Goal: Task Accomplishment & Management: Use online tool/utility

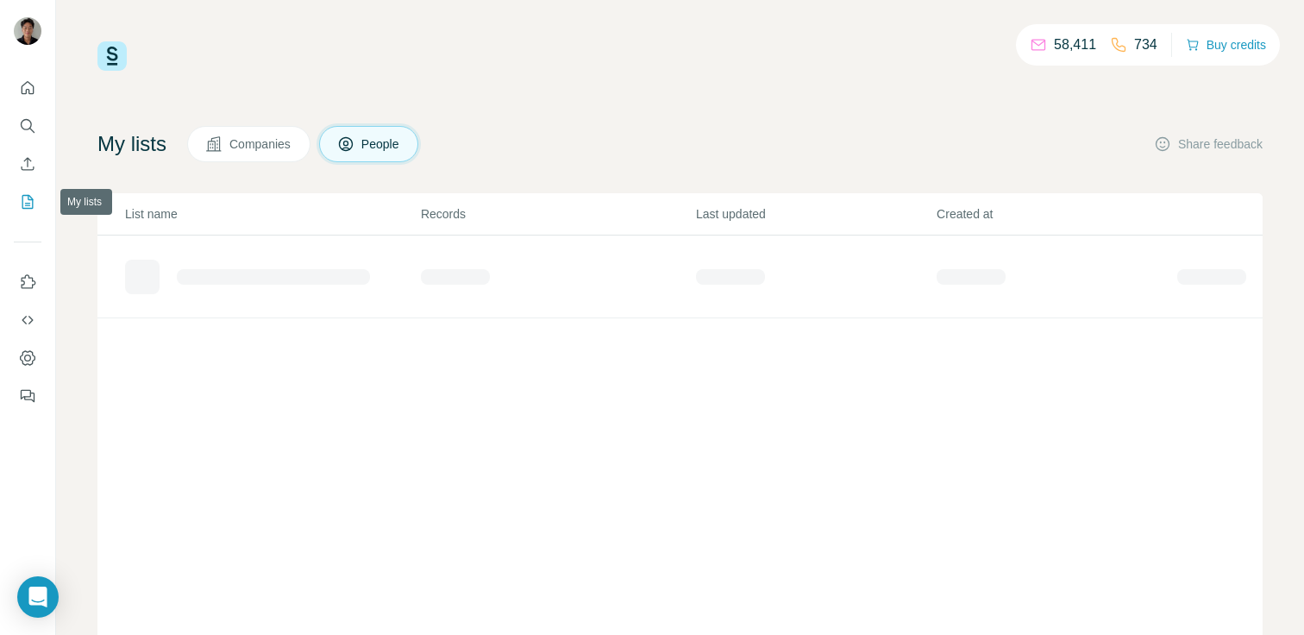
click at [33, 206] on icon "My lists" at bounding box center [27, 201] width 17 height 17
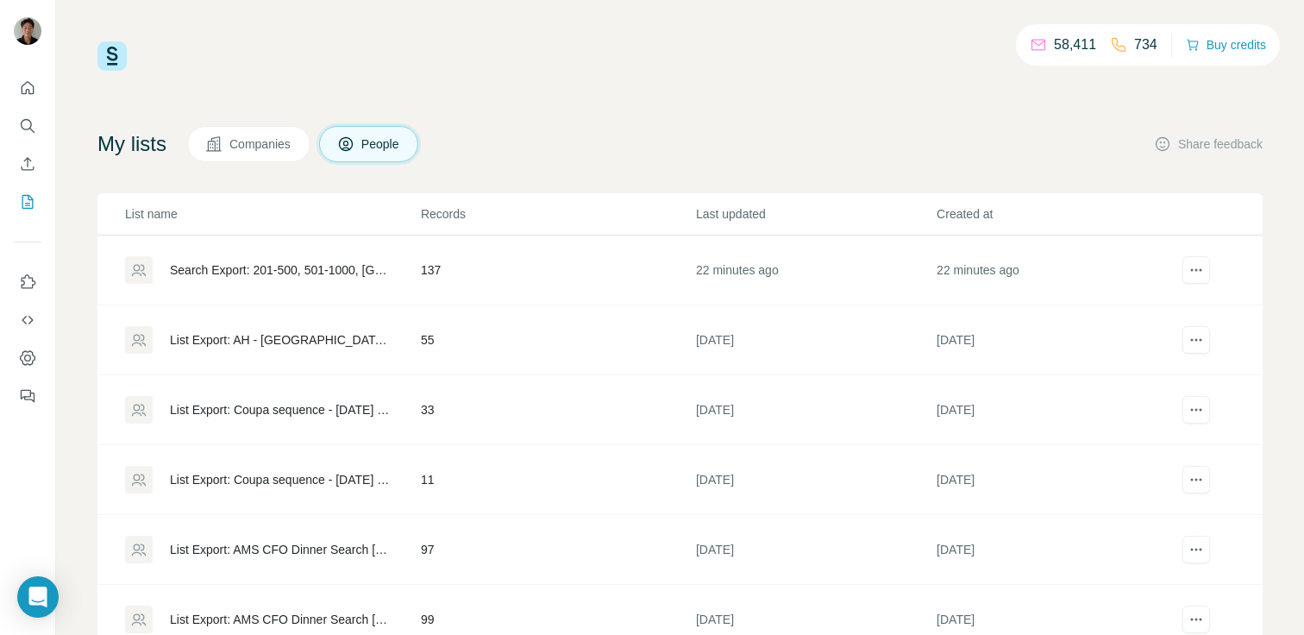
click at [310, 265] on div "Search Export: 201-500, 501-1000, [GEOGRAPHIC_DATA], procurement, [GEOGRAPHIC_D…" at bounding box center [281, 269] width 222 height 17
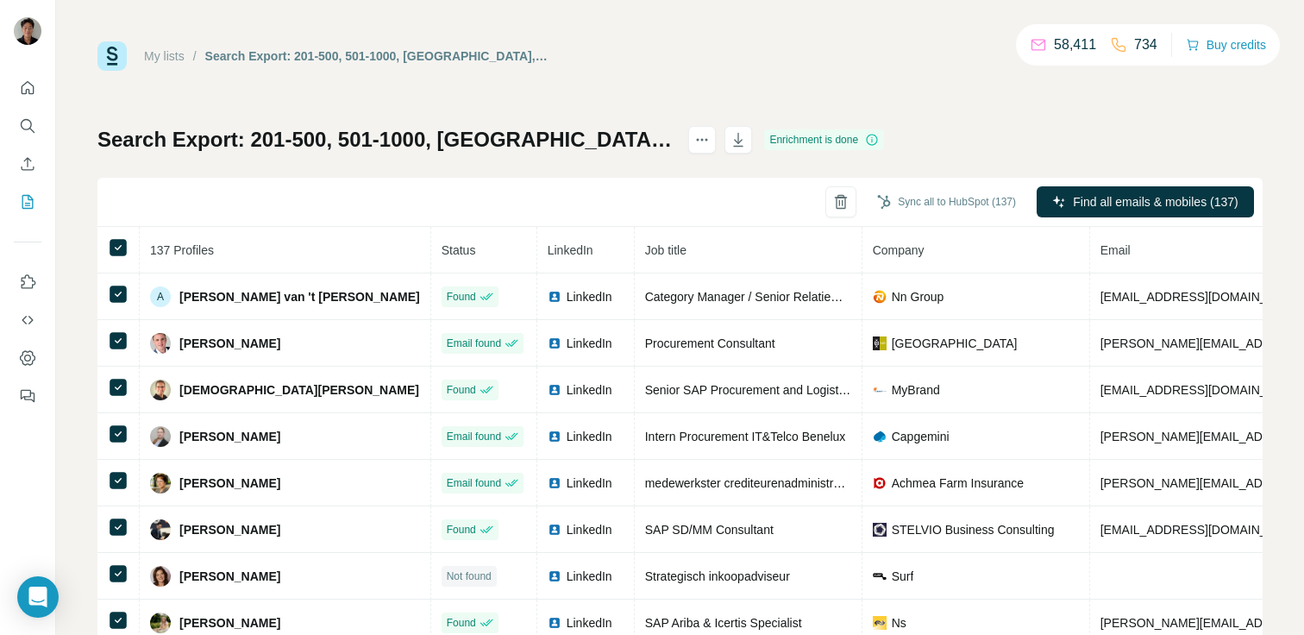
click at [187, 136] on h1 "Search Export: 201-500, 501-1000, [GEOGRAPHIC_DATA], procurement, [GEOGRAPHIC_D…" at bounding box center [384, 140] width 575 height 28
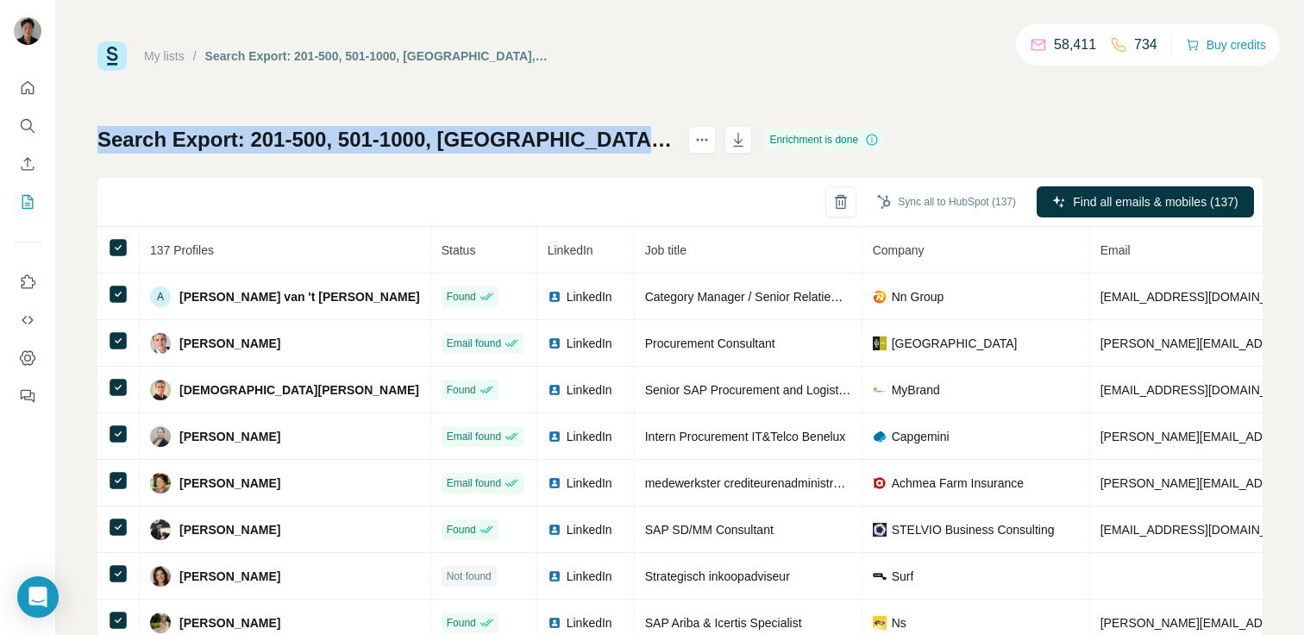
click at [187, 136] on h1 "Search Export: 201-500, 501-1000, [GEOGRAPHIC_DATA], procurement, [GEOGRAPHIC_D…" at bounding box center [384, 140] width 575 height 28
click at [936, 208] on button "Sync all to HubSpot (137)" at bounding box center [946, 202] width 163 height 26
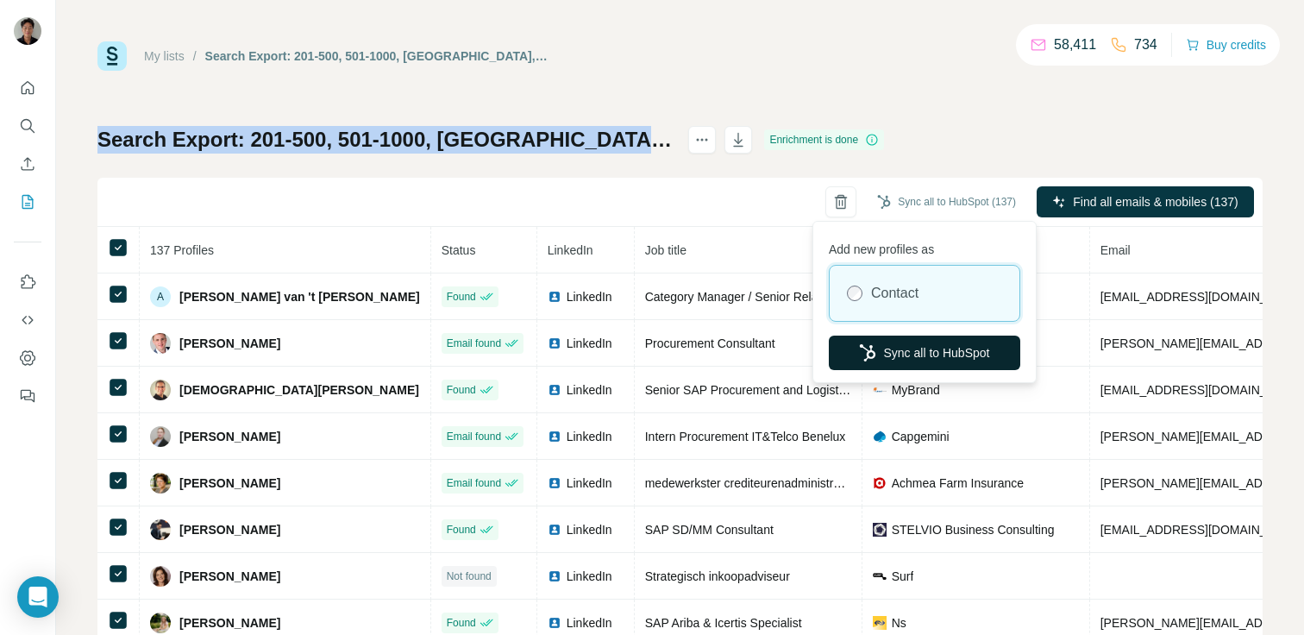
click at [865, 366] on button "Sync all to HubSpot" at bounding box center [924, 352] width 191 height 34
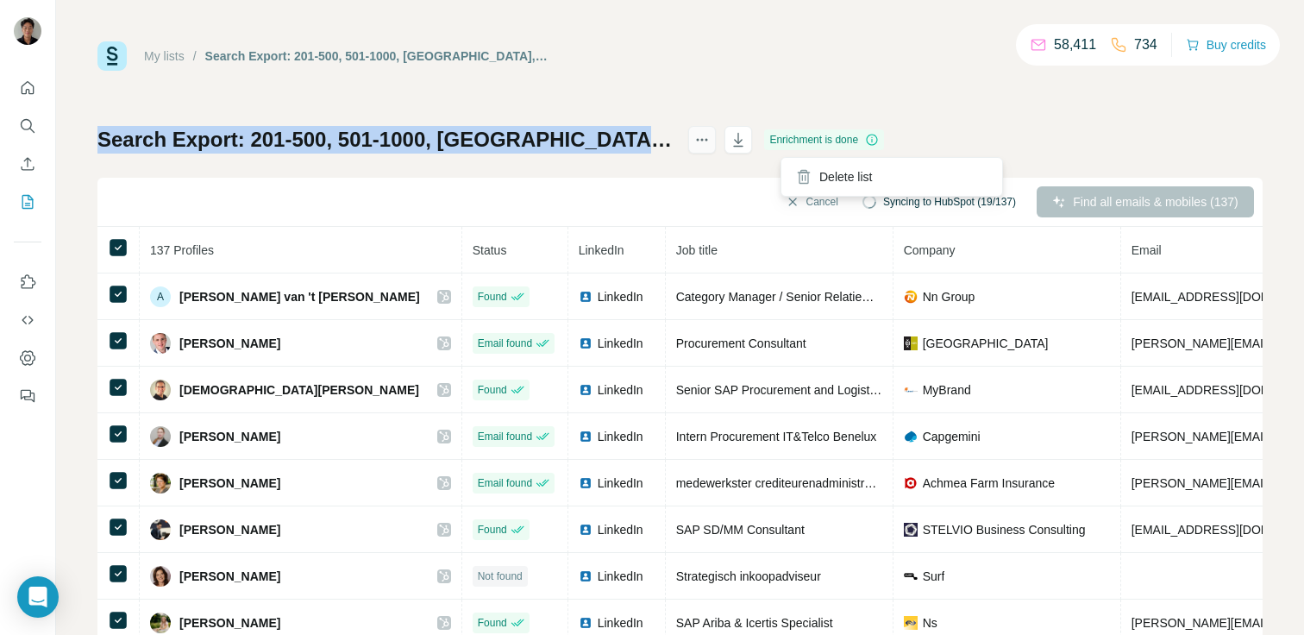
click at [711, 141] on icon "actions" at bounding box center [701, 139] width 17 height 17
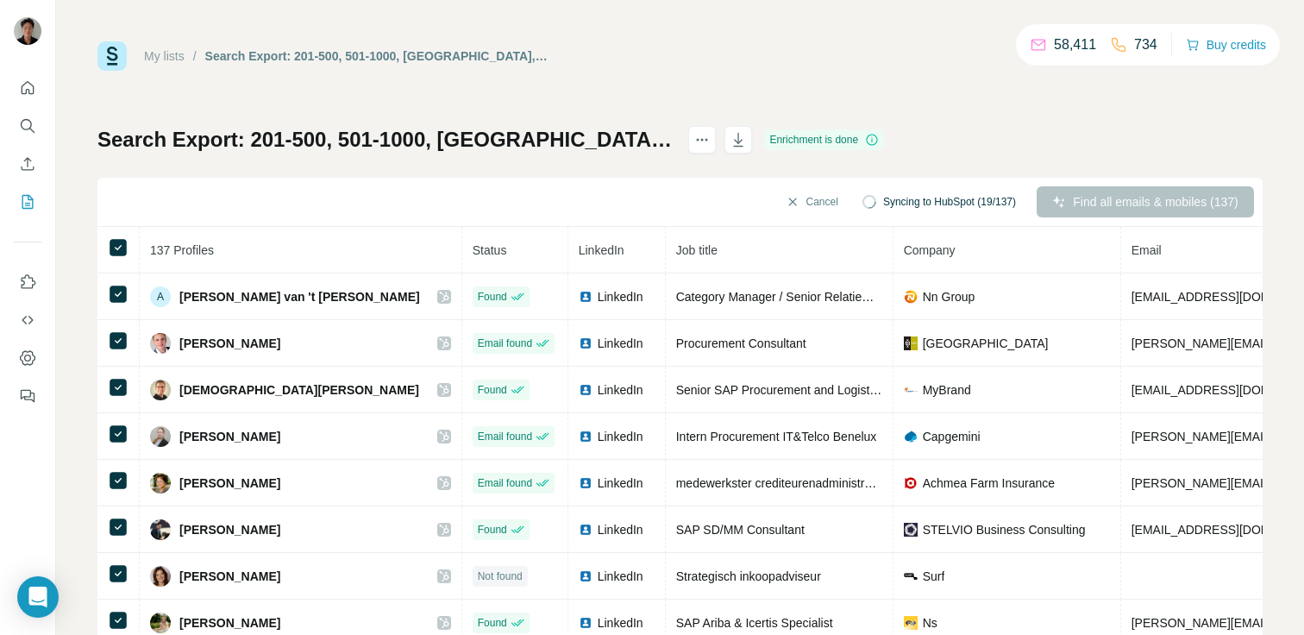
click at [648, 153] on div "Search Export: 201-500, 501-1000, Netherlands, procurement, Netherlands, IT Ser…" at bounding box center [679, 404] width 1165 height 556
click at [625, 135] on h1 "Search Export: 201-500, 501-1000, [GEOGRAPHIC_DATA], procurement, [GEOGRAPHIC_D…" at bounding box center [384, 140] width 575 height 28
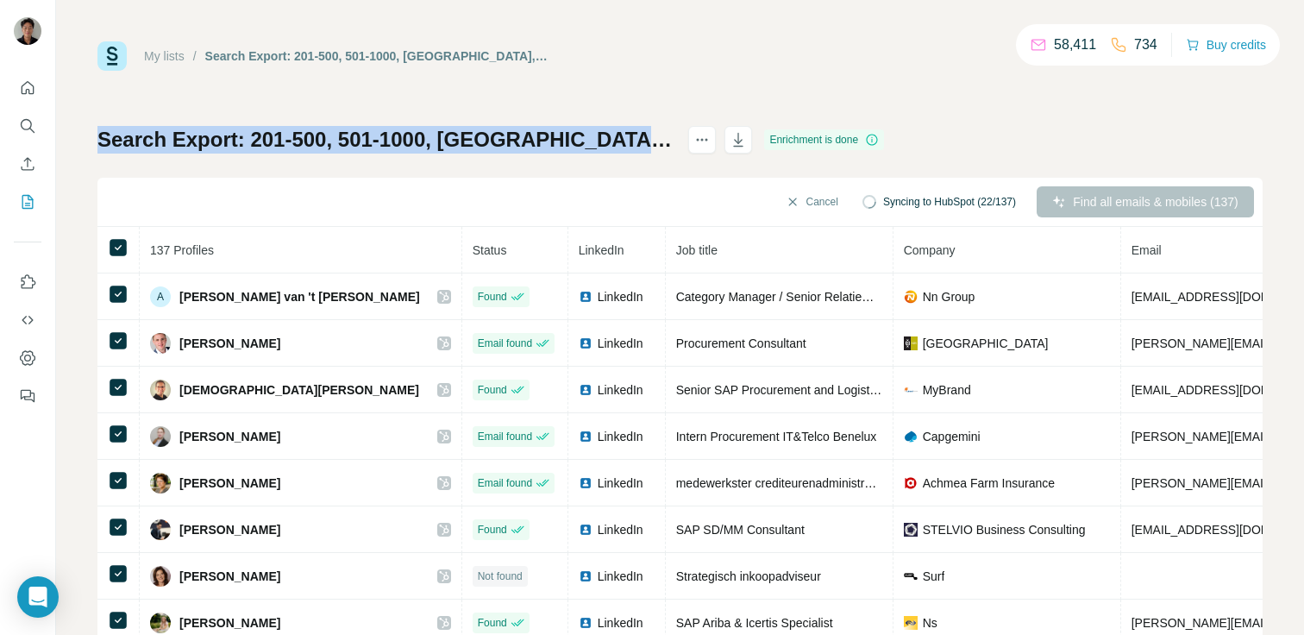
click at [625, 135] on h1 "Search Export: 201-500, 501-1000, [GEOGRAPHIC_DATA], procurement, [GEOGRAPHIC_D…" at bounding box center [384, 140] width 575 height 28
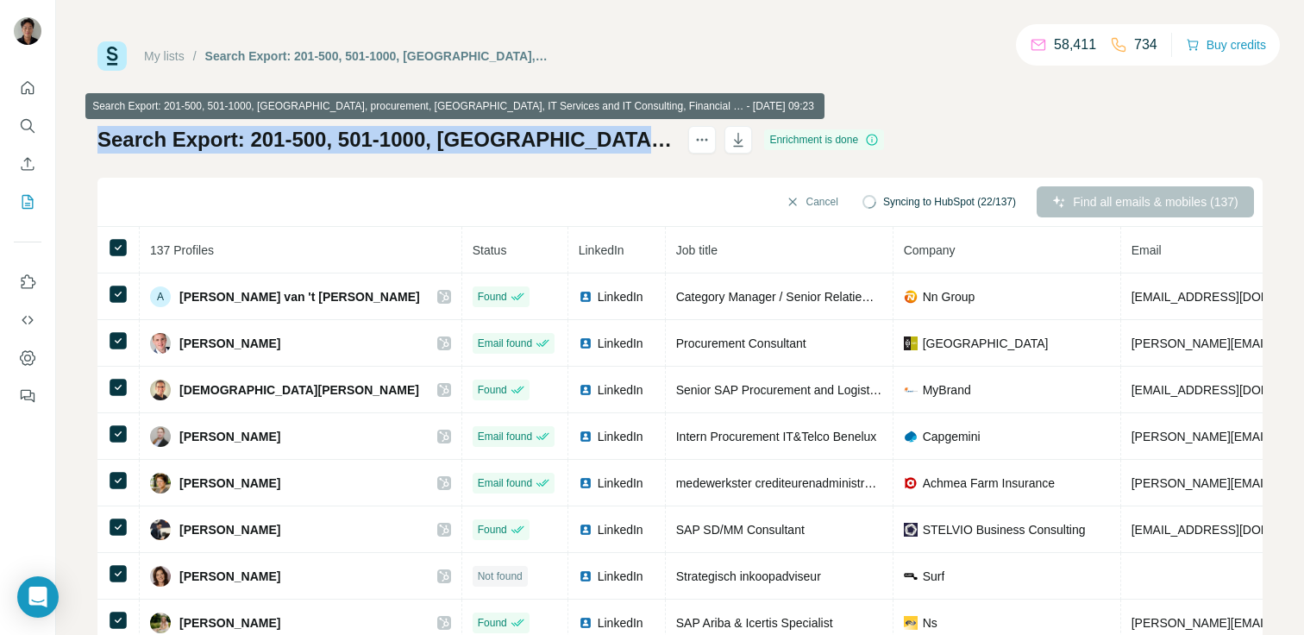
copy div "Search Export: 201-500, 501-1000, [GEOGRAPHIC_DATA], procurement, [GEOGRAPHIC_D…"
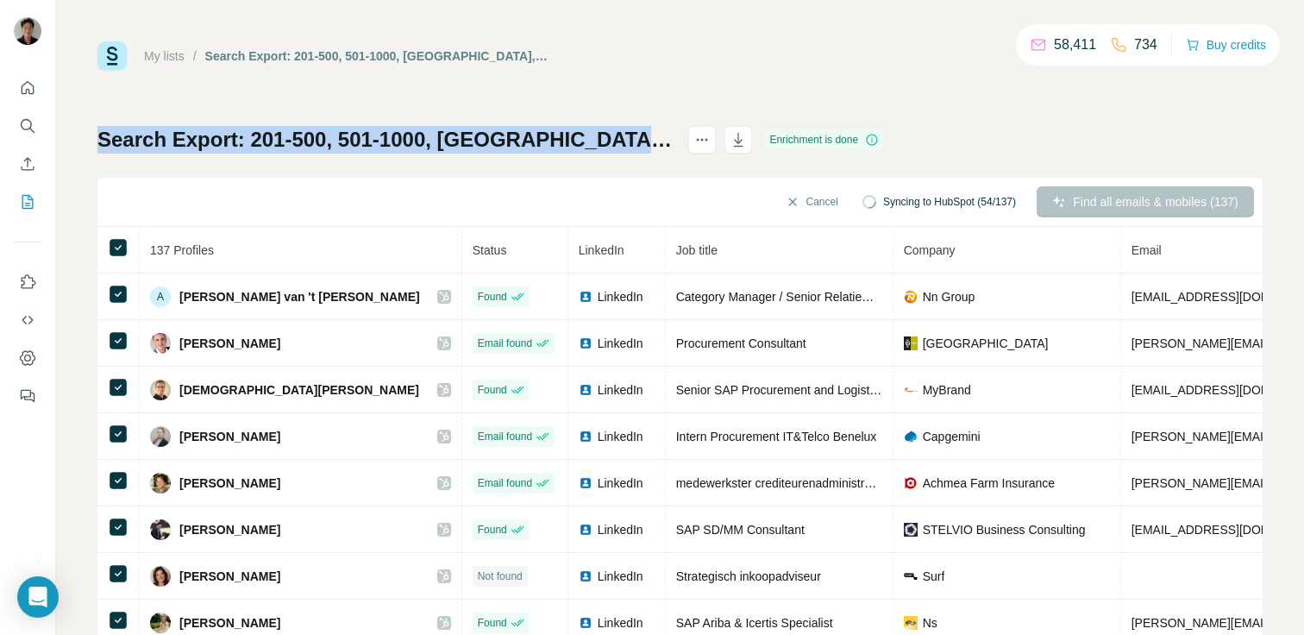
copy div "Search Export: 201-500, 501-1000, [GEOGRAPHIC_DATA], procurement, [GEOGRAPHIC_D…"
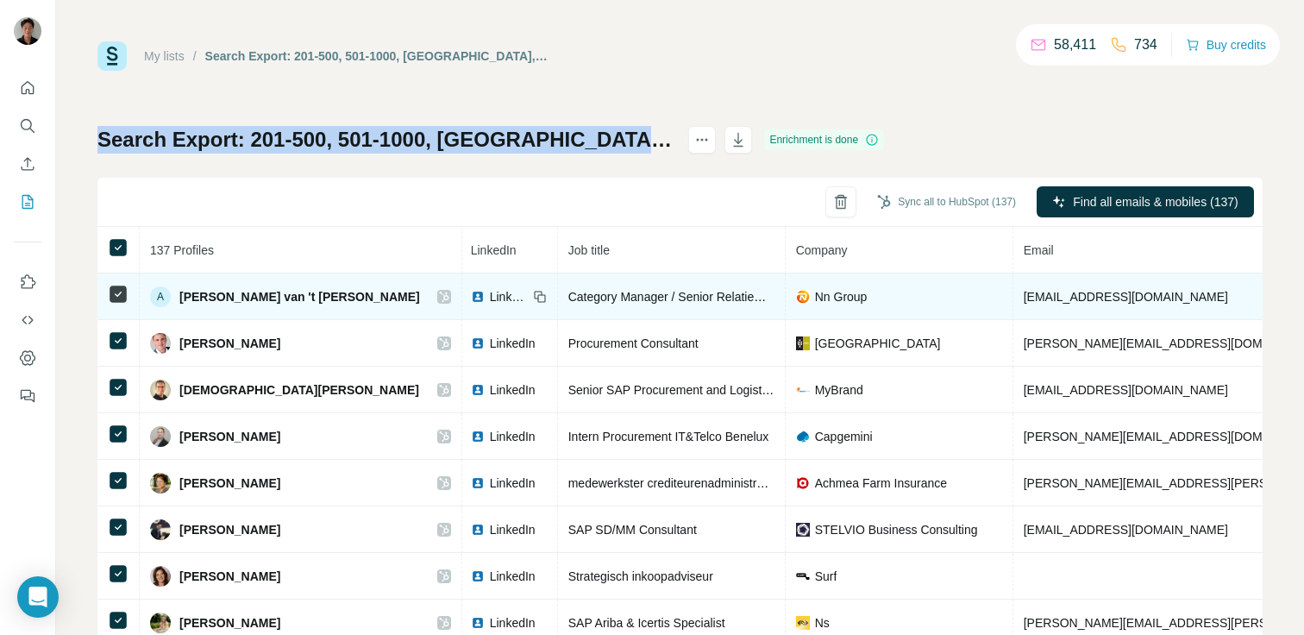
scroll to position [0, 160]
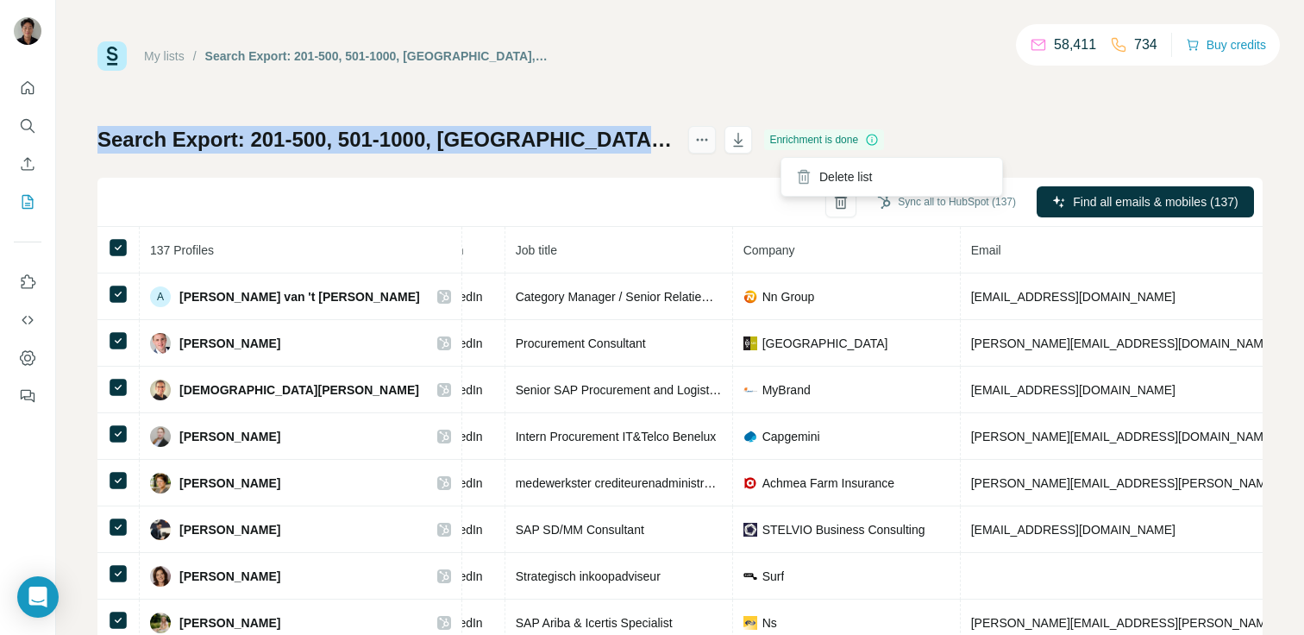
click at [716, 140] on button "actions" at bounding box center [702, 140] width 28 height 28
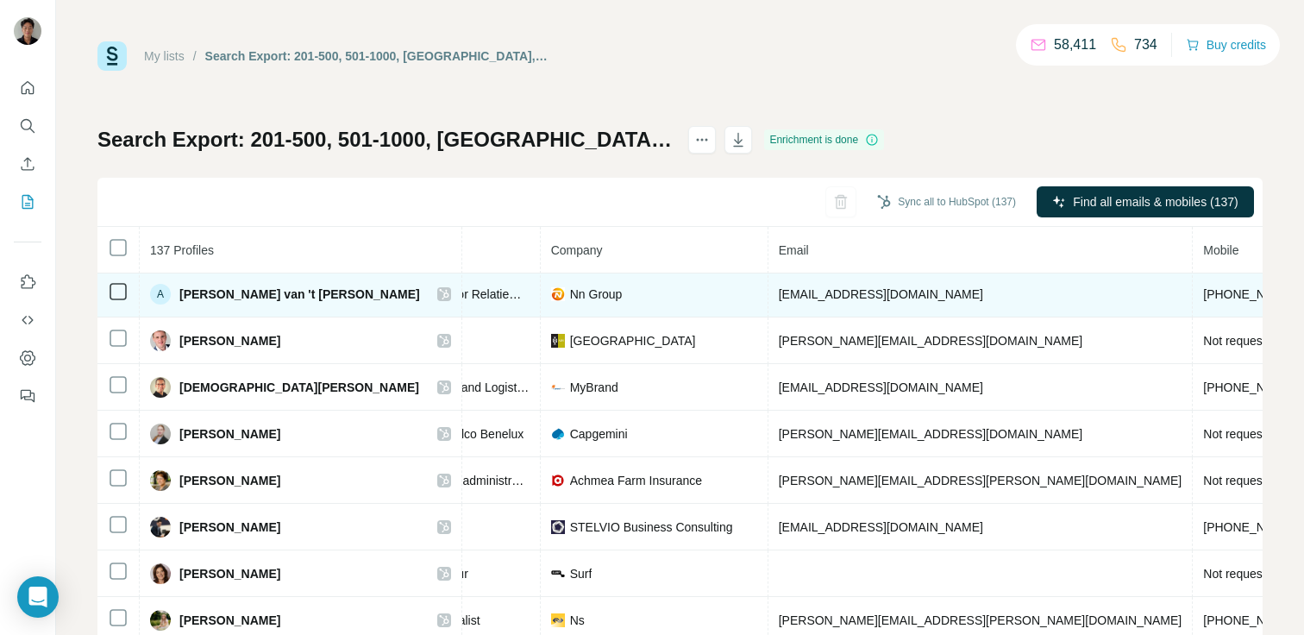
scroll to position [3, 0]
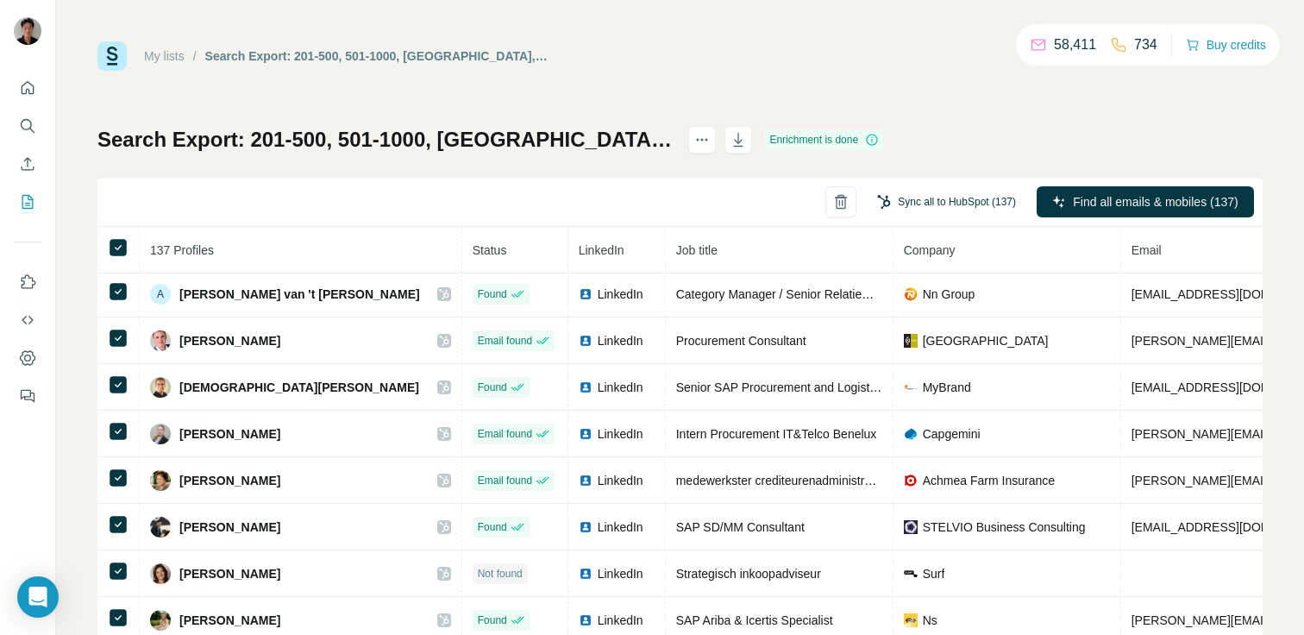
click at [974, 202] on button "Sync all to HubSpot (137)" at bounding box center [946, 202] width 163 height 26
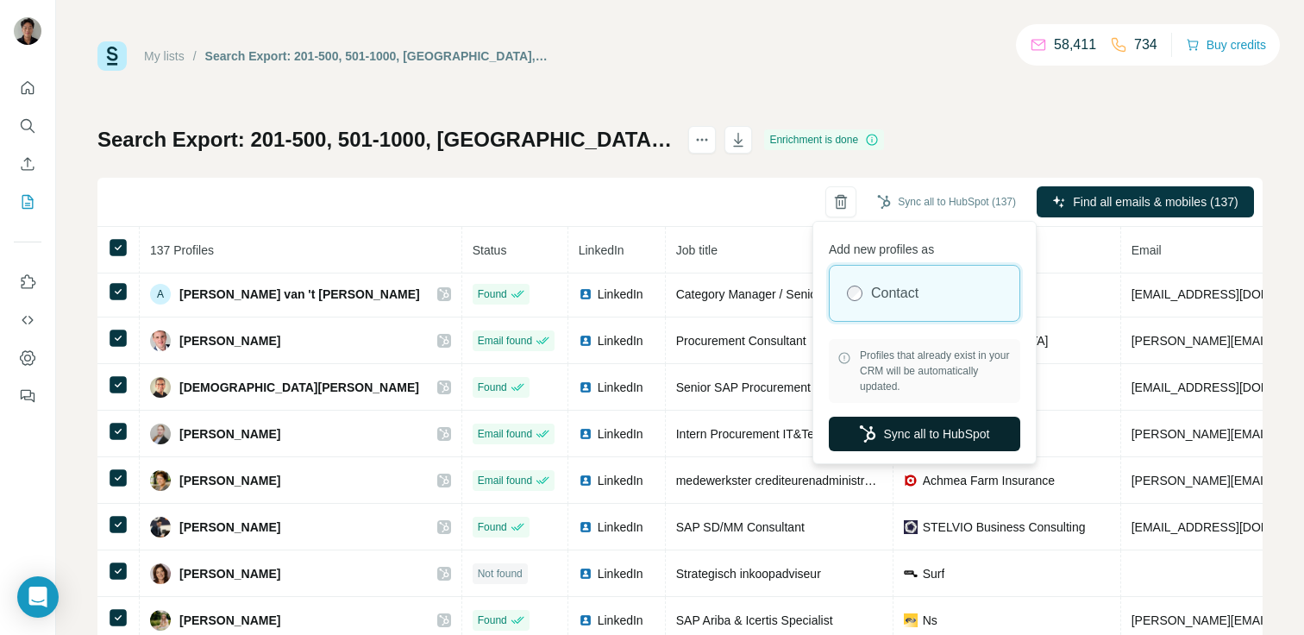
click at [933, 429] on button "Sync all to HubSpot" at bounding box center [924, 433] width 191 height 34
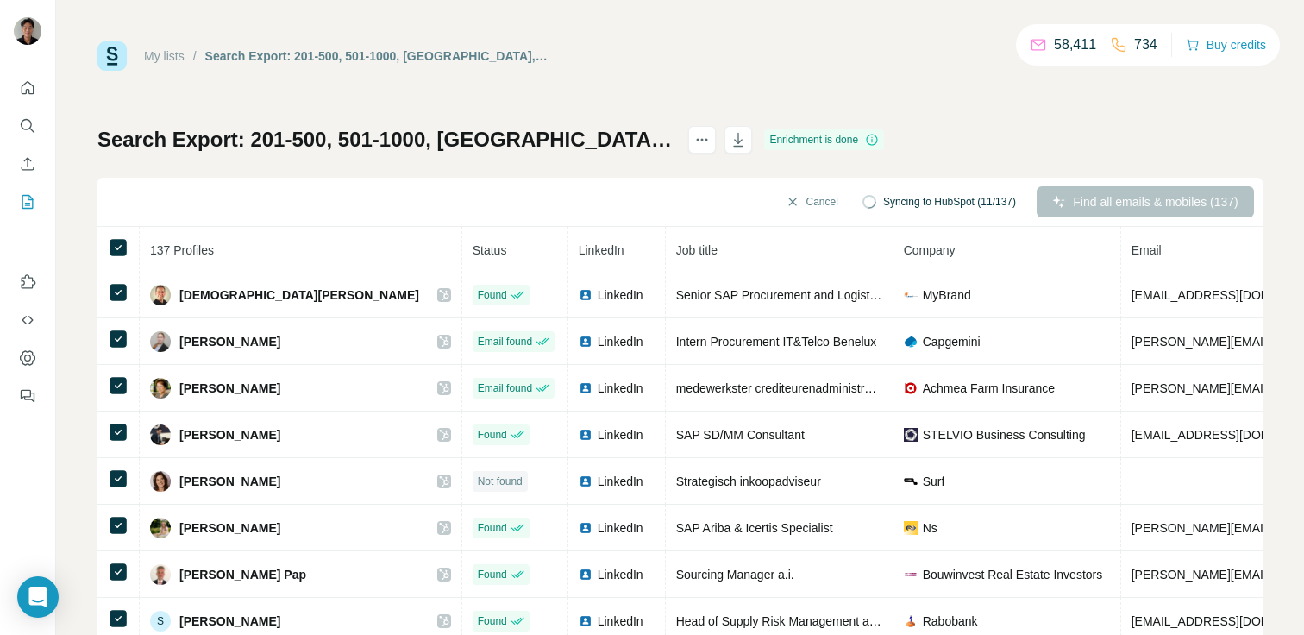
scroll to position [0, 0]
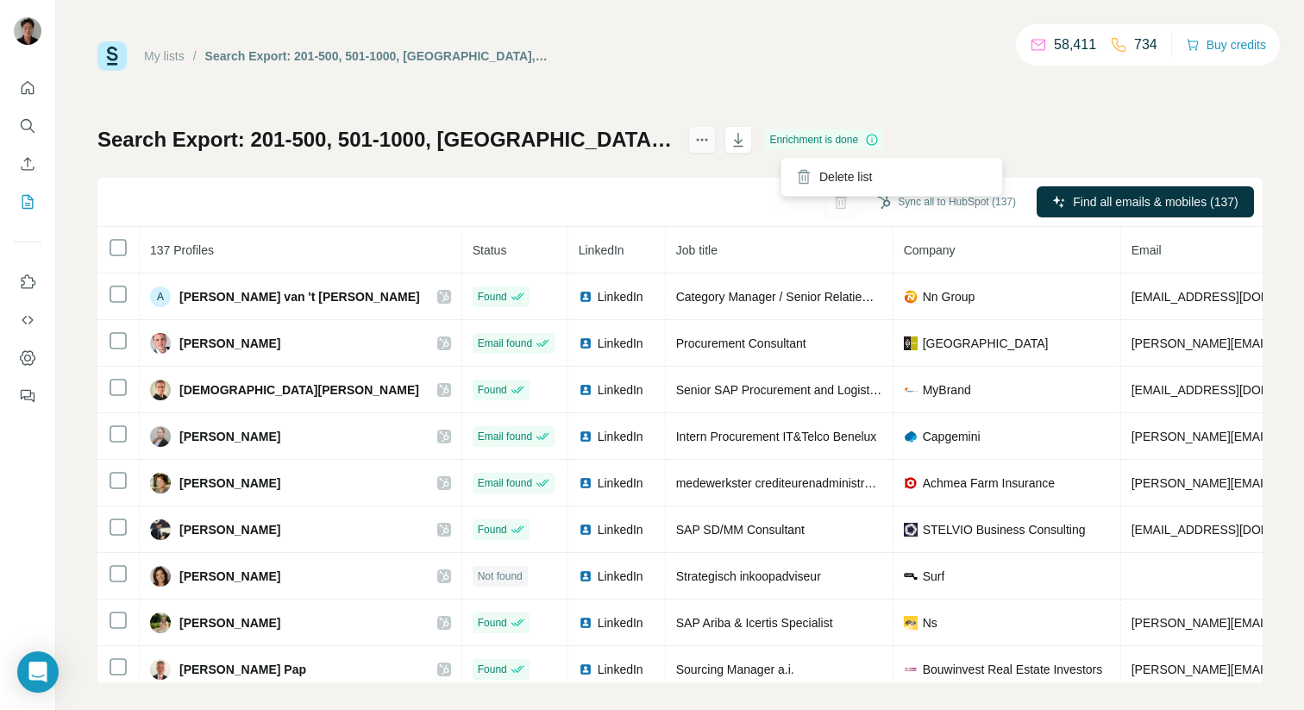
click at [716, 143] on button "actions" at bounding box center [702, 140] width 28 height 28
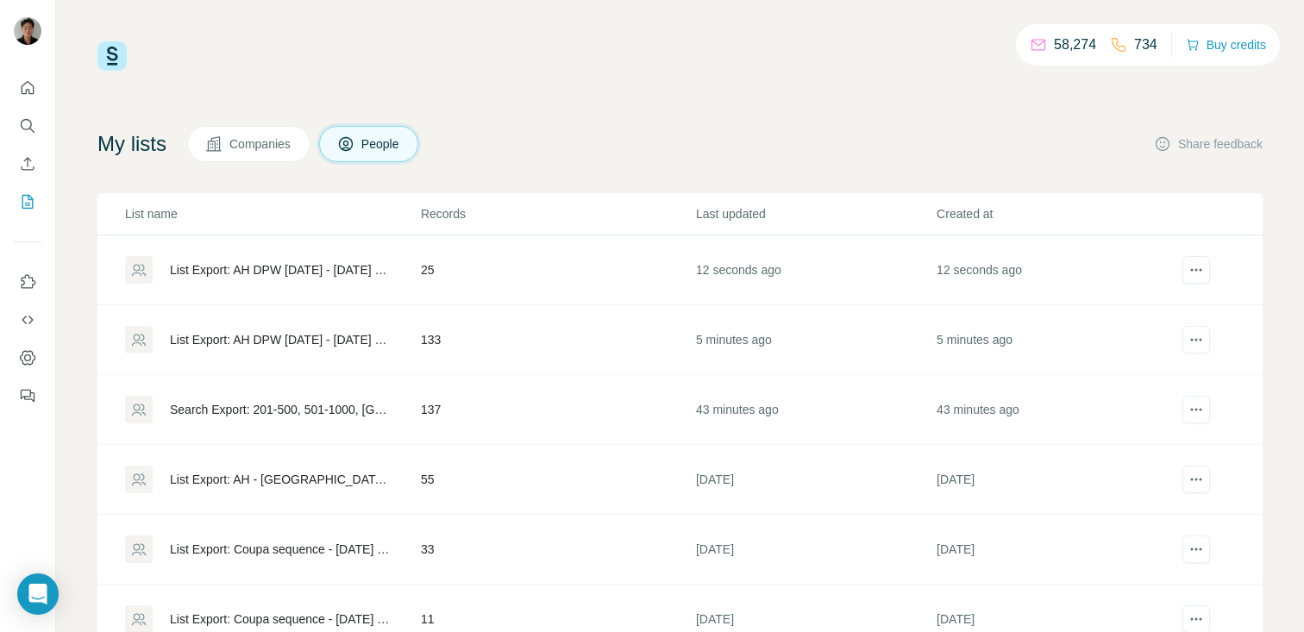
click at [272, 342] on div "List Export: AH DPW [DATE] - [DATE] 10:01" at bounding box center [281, 339] width 222 height 17
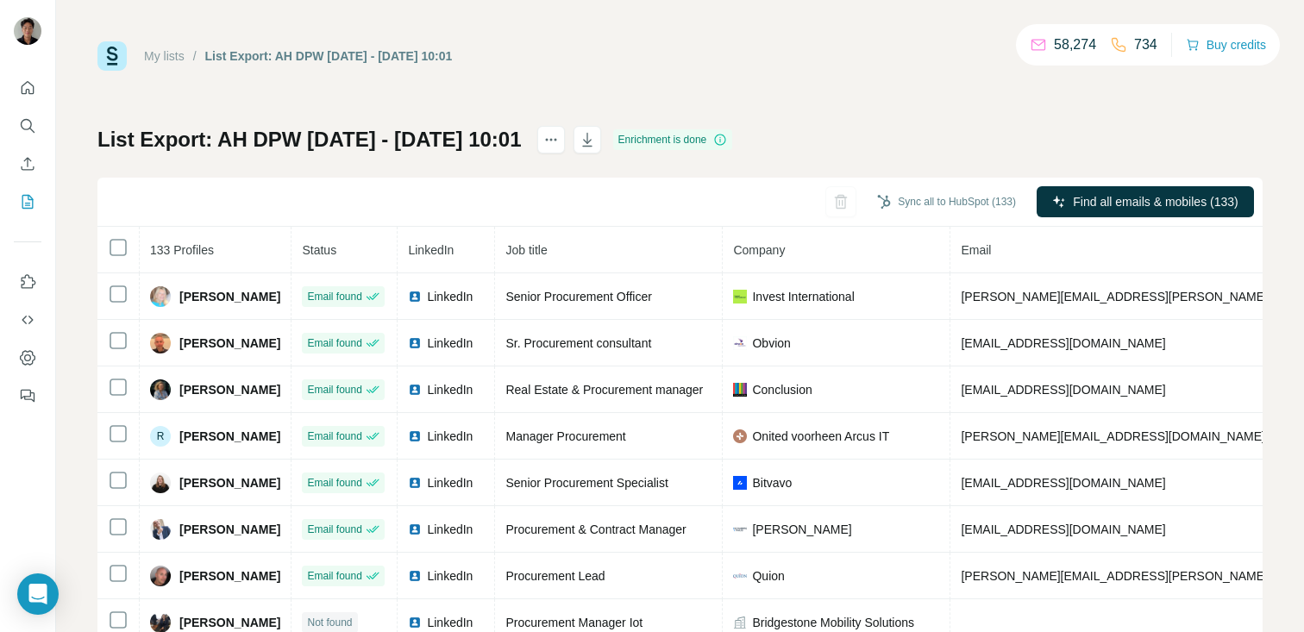
click at [104, 247] on th at bounding box center [118, 250] width 42 height 47
click at [980, 198] on button "Sync all to HubSpot (133)" at bounding box center [946, 202] width 163 height 26
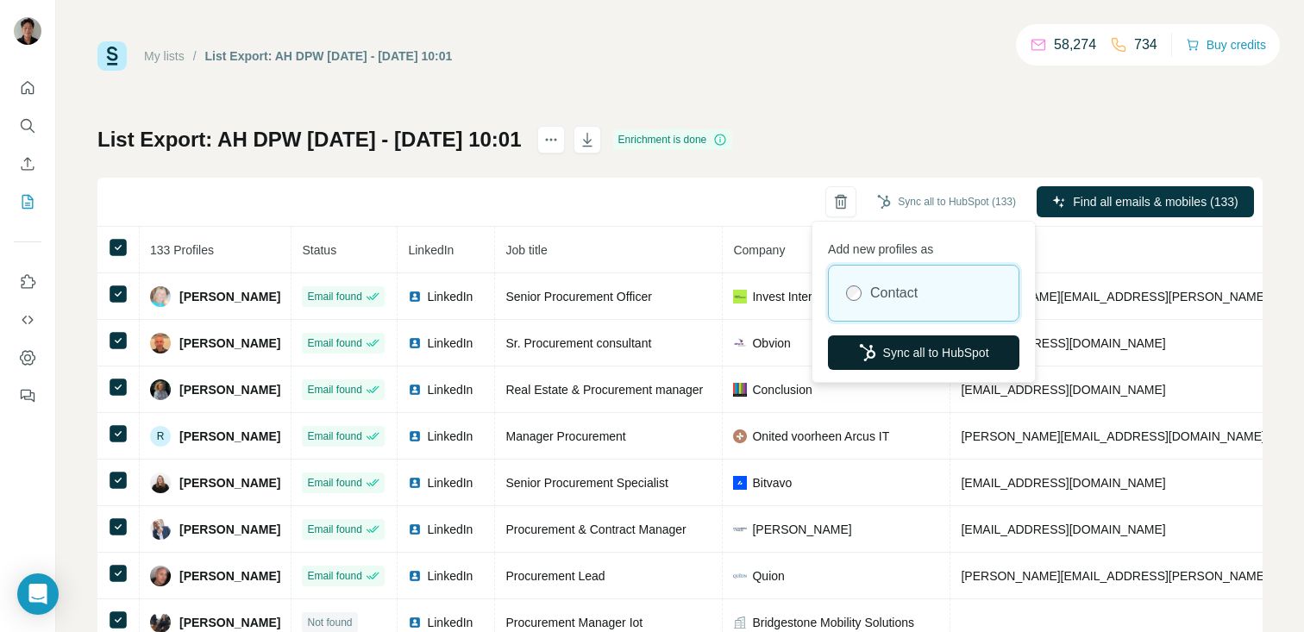
click at [953, 366] on button "Sync all to HubSpot" at bounding box center [923, 352] width 191 height 34
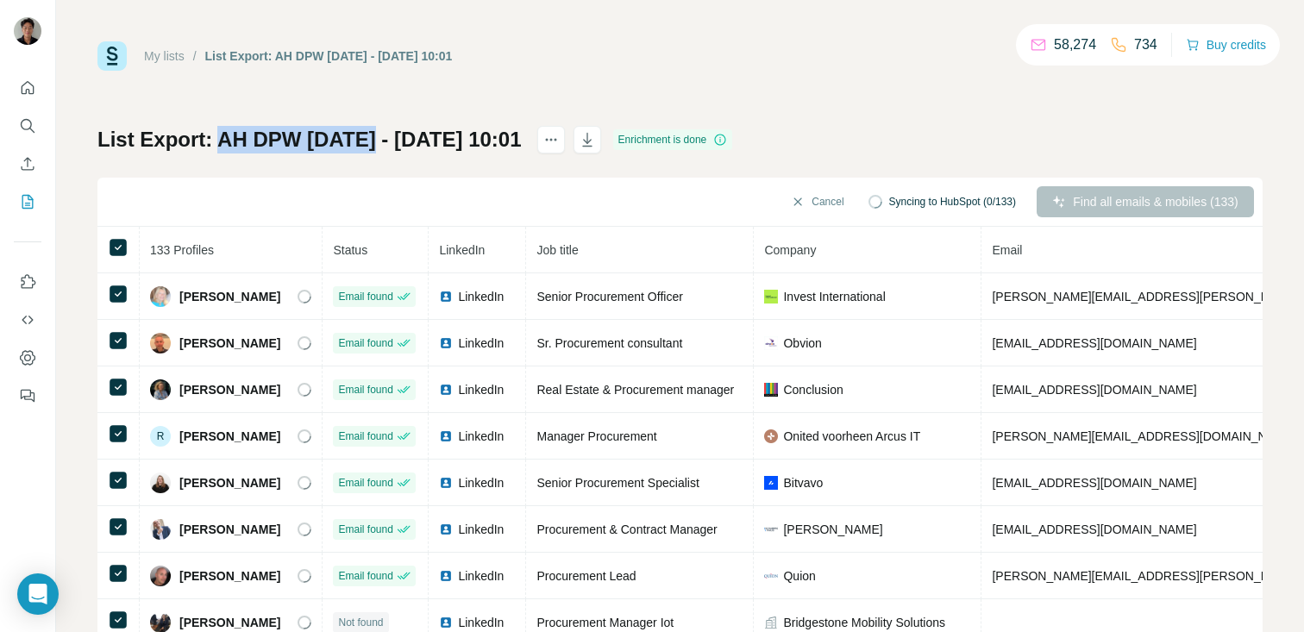
drag, startPoint x: 216, startPoint y: 142, endPoint x: 368, endPoint y: 144, distance: 151.8
click at [368, 144] on h1 "List Export: AH DPW Sep 23 - 23/09/2025 10:01" at bounding box center [309, 140] width 424 height 28
copy h1 "AH DPW Sep 23"
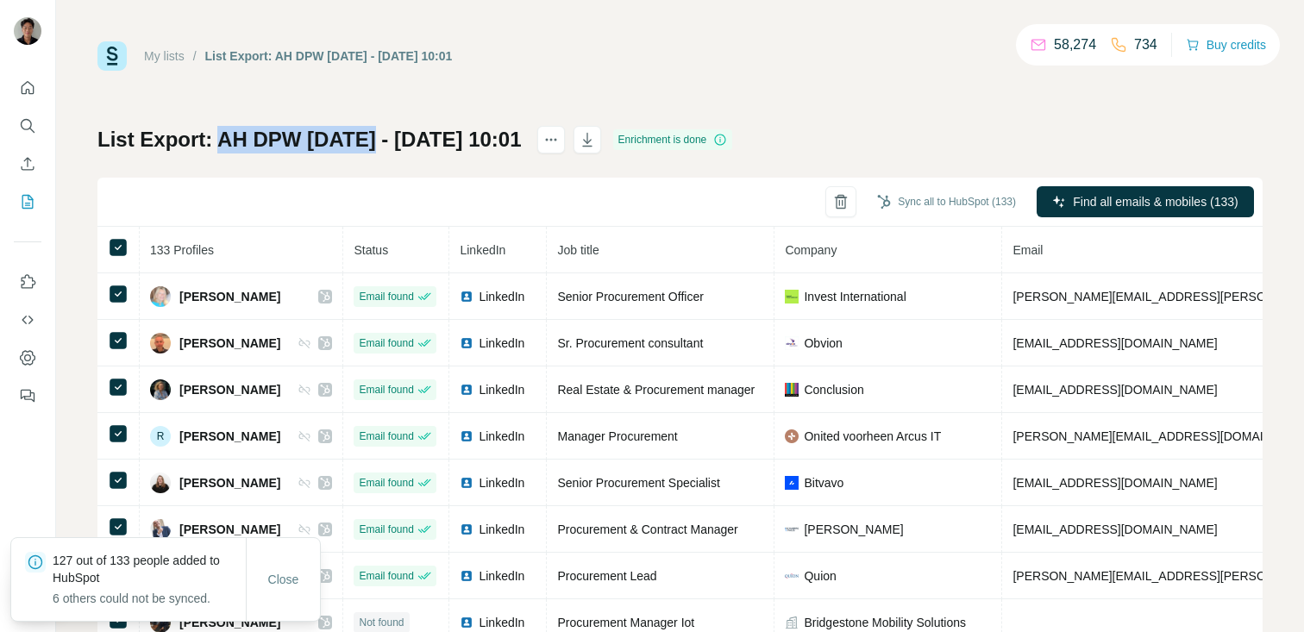
copy h1 "AH DPW Sep 23"
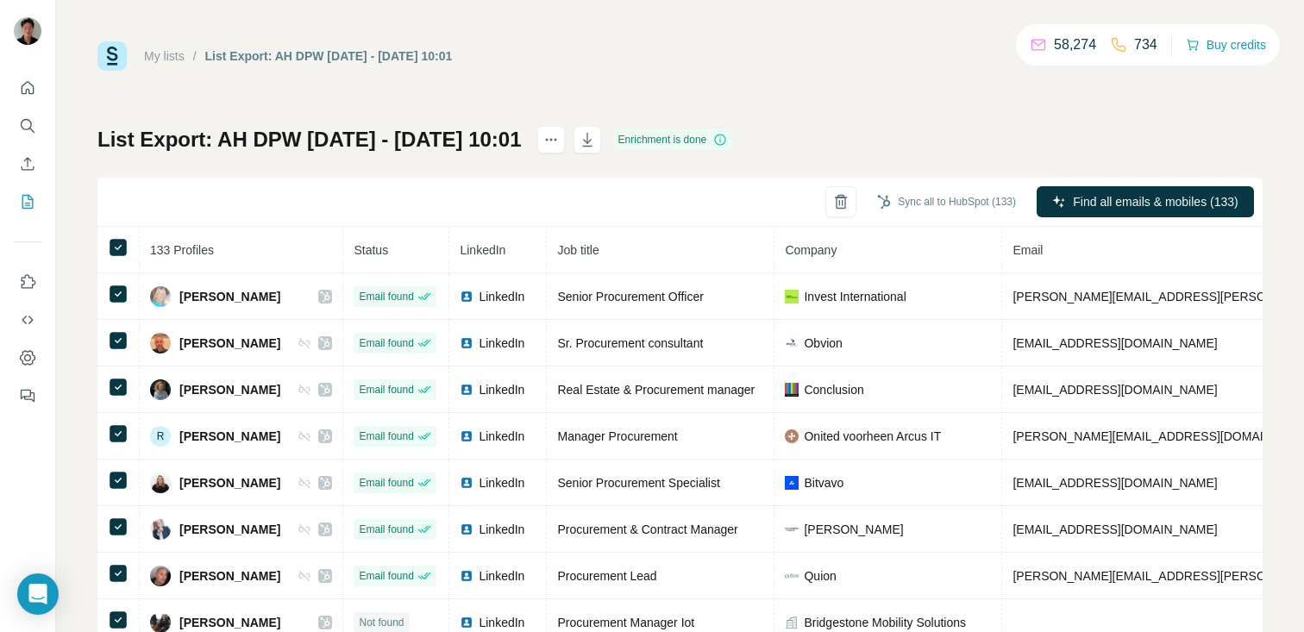
click at [357, 141] on h1 "List Export: AH DPW Sep 23 - 23/09/2025 10:01" at bounding box center [309, 140] width 424 height 28
